Goal: Ask a question: Seek information or help from site administrators or community

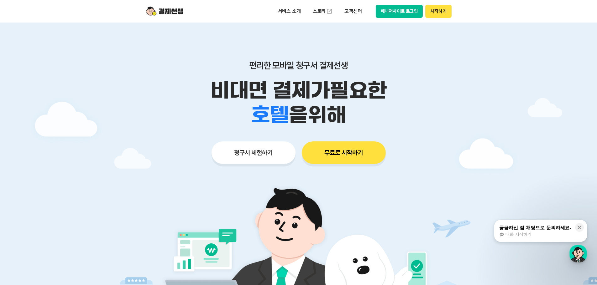
click at [404, 6] on button "매니저사이트 로그인" at bounding box center [398, 11] width 47 height 13
click at [549, 231] on div "궁금하신 점 채팅으로 문의하세요. 대화 시작하기" at bounding box center [534, 231] width 73 height 13
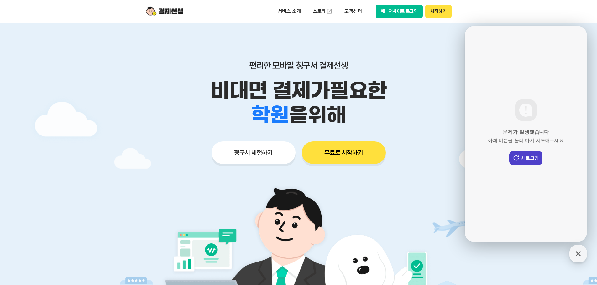
click at [524, 157] on button "새로고침" at bounding box center [525, 158] width 33 height 14
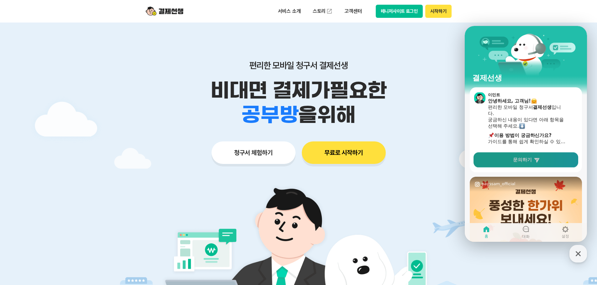
click at [527, 163] on span "문의하기" at bounding box center [522, 160] width 19 height 6
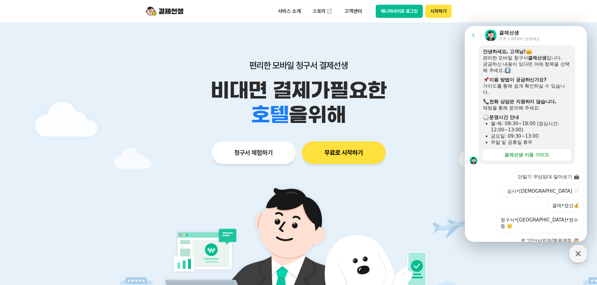
scroll to position [151, 0]
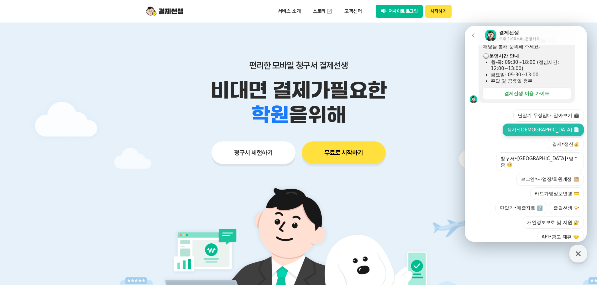
click at [521, 132] on button "심사•신규가맹 📄" at bounding box center [542, 130] width 81 height 13
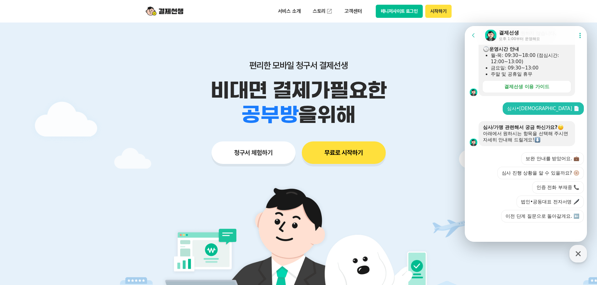
scroll to position [164, 0]
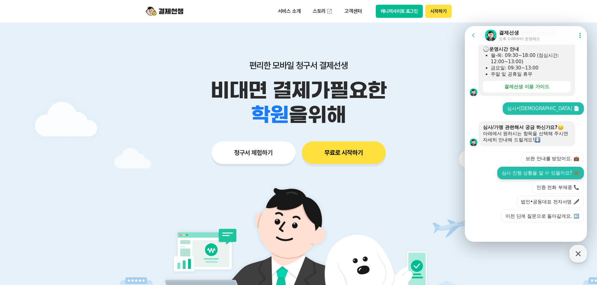
click at [549, 170] on button "심사 진행 상황을 알 수 있을까요? 🛞" at bounding box center [540, 173] width 86 height 13
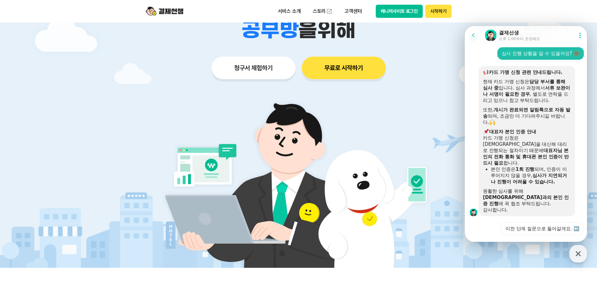
scroll to position [94, 0]
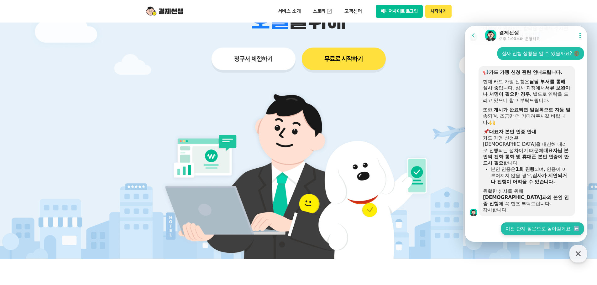
click at [551, 223] on button "이전 단계 질문으로 돌아갈게요. ⬅️" at bounding box center [542, 229] width 83 height 13
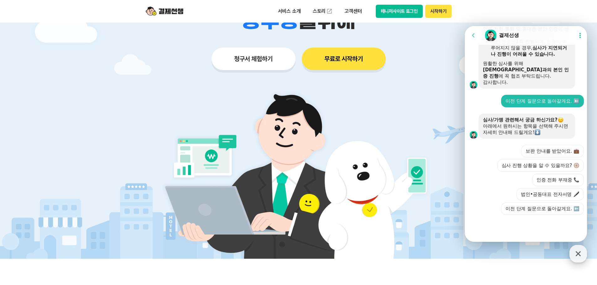
scroll to position [370, 0]
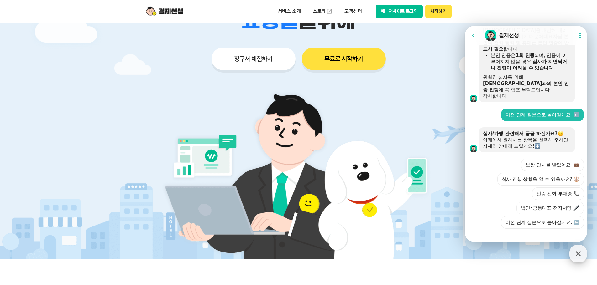
click at [584, 251] on div "button" at bounding box center [578, 254] width 18 height 18
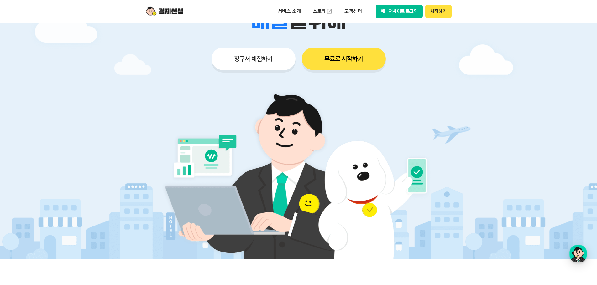
scroll to position [595, 0]
click at [579, 258] on div "button" at bounding box center [578, 254] width 18 height 18
click at [577, 247] on div "button" at bounding box center [578, 254] width 18 height 18
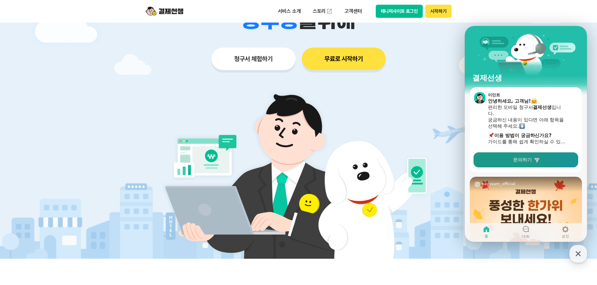
click at [534, 164] on link "문의하기" at bounding box center [525, 160] width 105 height 15
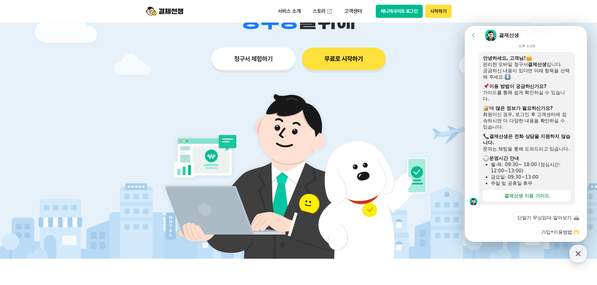
scroll to position [184, 0]
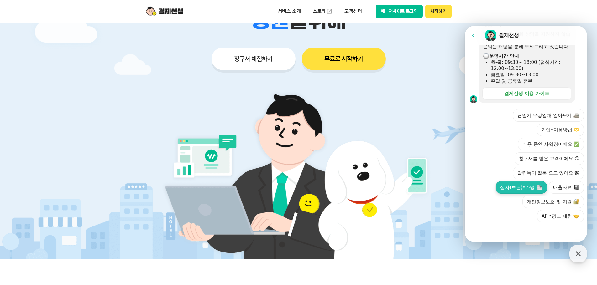
click at [531, 188] on button "심사(보완)•가맹" at bounding box center [520, 187] width 51 height 13
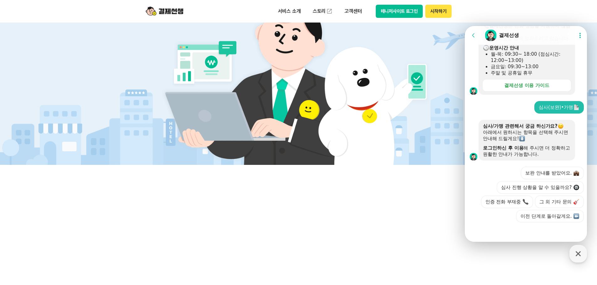
scroll to position [207, 0]
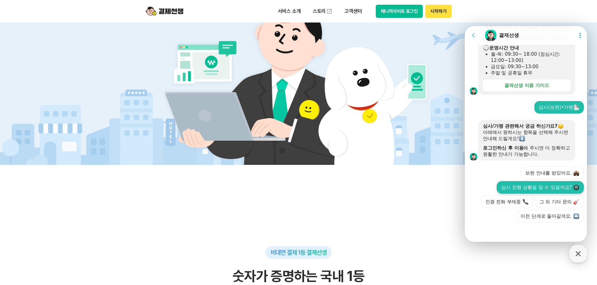
click at [547, 181] on button "심사 진행 상황을 알 수 있을까요?" at bounding box center [539, 187] width 87 height 13
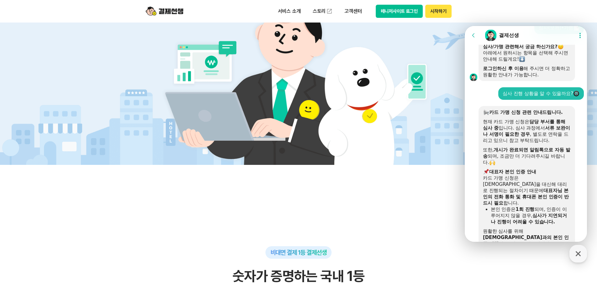
scroll to position [312, 0]
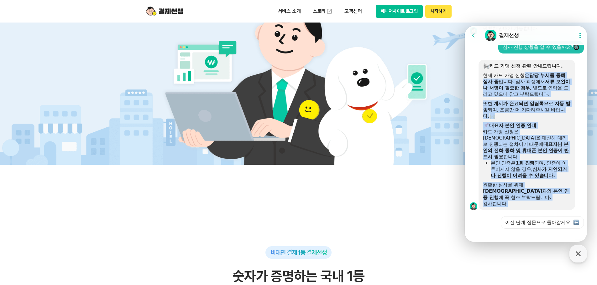
drag, startPoint x: 524, startPoint y: 83, endPoint x: 532, endPoint y: 199, distance: 116.5
click at [532, 199] on div "​ 카드 가맹 신청 관련 안내드립니다. 현재 카드 가맹 신청은 담당 부서를 통해 심사 중 입니다. 심사 과정에서 서류 보완이나 서명이 필요한 …" at bounding box center [527, 135] width 88 height 144
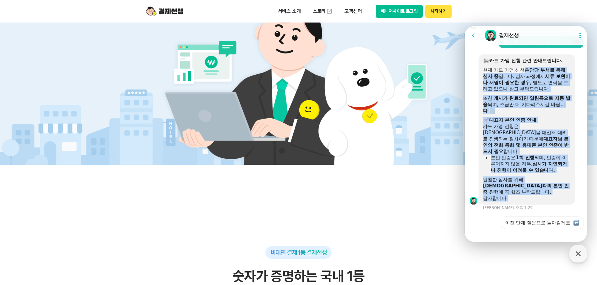
scroll to position [318, 0]
click at [539, 219] on button "이전 단계 질문으로 돌아갈게요." at bounding box center [541, 222] width 83 height 13
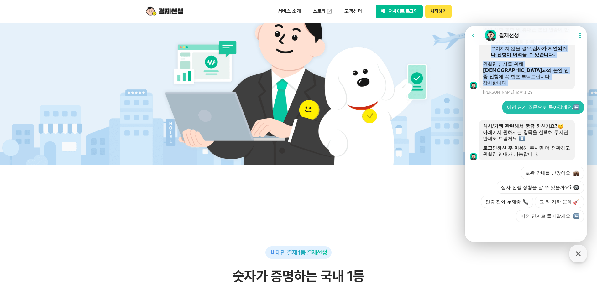
scroll to position [441, 0]
